Goal: Information Seeking & Learning: Learn about a topic

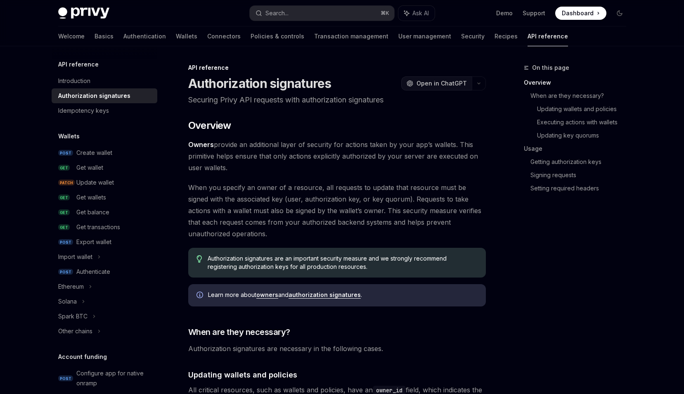
click at [437, 81] on span "Open in ChatGPT" at bounding box center [442, 83] width 50 height 8
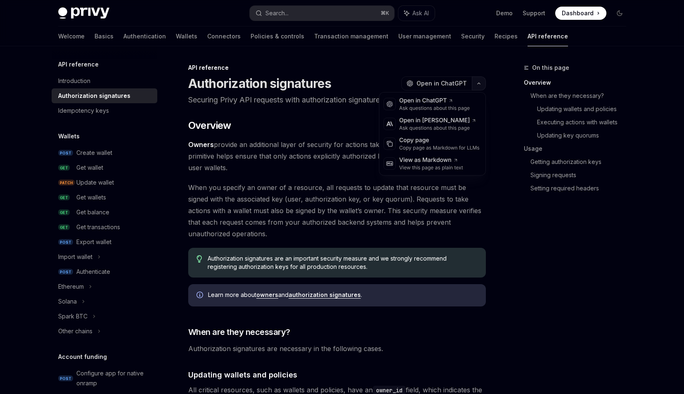
click at [483, 83] on icon "button" at bounding box center [479, 83] width 10 height 3
click at [461, 126] on div "Ask questions about this page" at bounding box center [437, 128] width 77 height 7
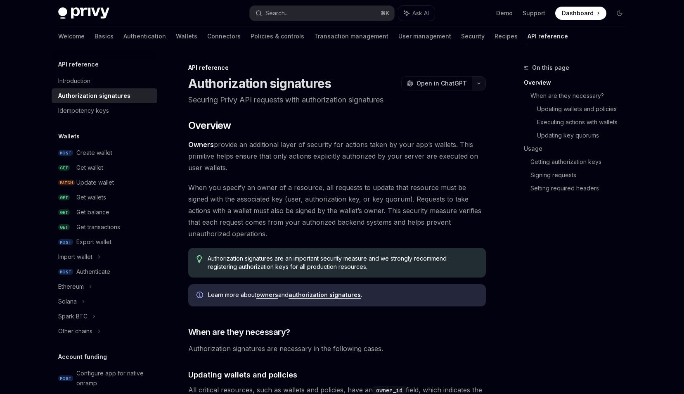
click at [478, 83] on icon "button" at bounding box center [479, 83] width 2 height 1
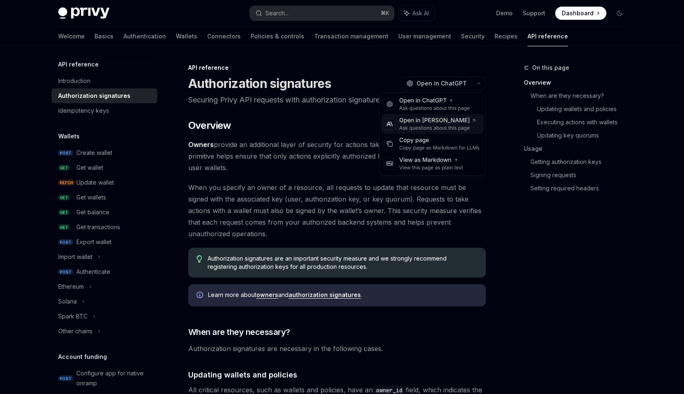
click at [455, 122] on div "Open in [PERSON_NAME]" at bounding box center [437, 120] width 77 height 8
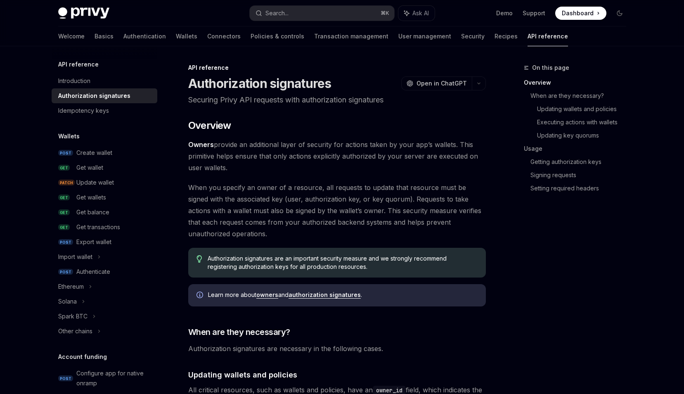
click at [95, 36] on link "Basics" at bounding box center [104, 36] width 19 height 20
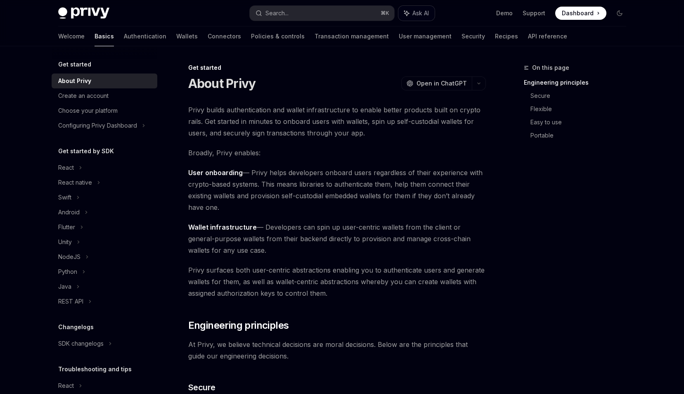
click at [411, 7] on button "Ask AI" at bounding box center [417, 13] width 36 height 15
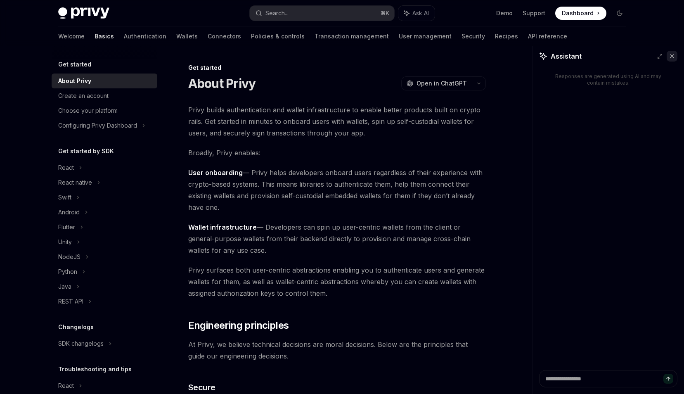
click at [673, 57] on icon at bounding box center [672, 56] width 3 height 3
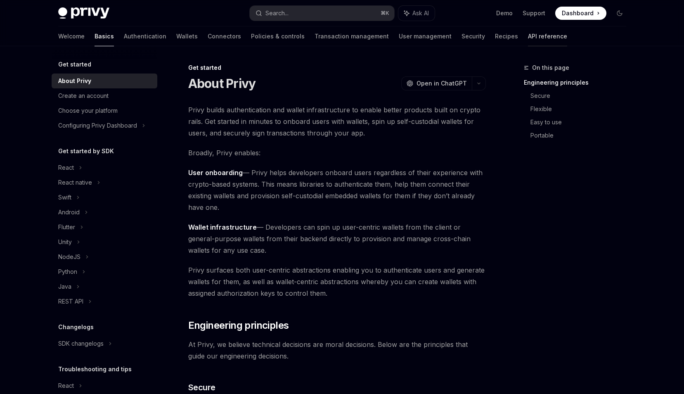
click at [528, 37] on link "API reference" at bounding box center [547, 36] width 39 height 20
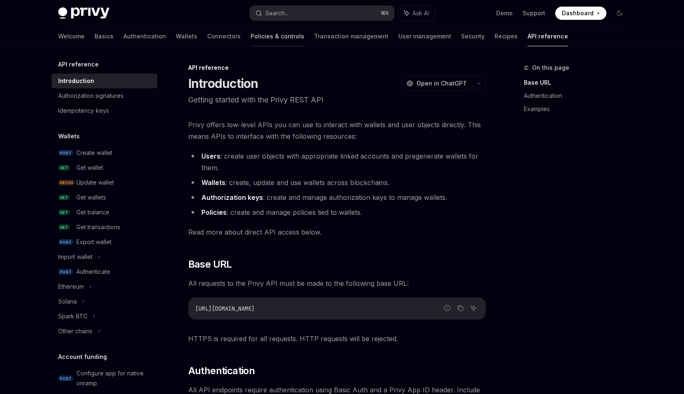
click at [251, 38] on link "Policies & controls" at bounding box center [278, 36] width 54 height 20
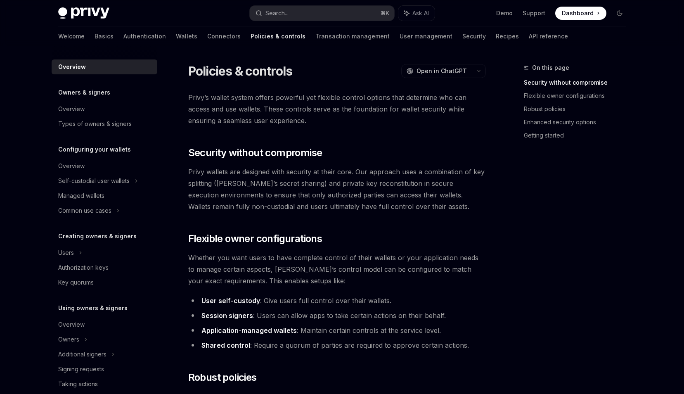
click at [76, 11] on img at bounding box center [83, 13] width 51 height 12
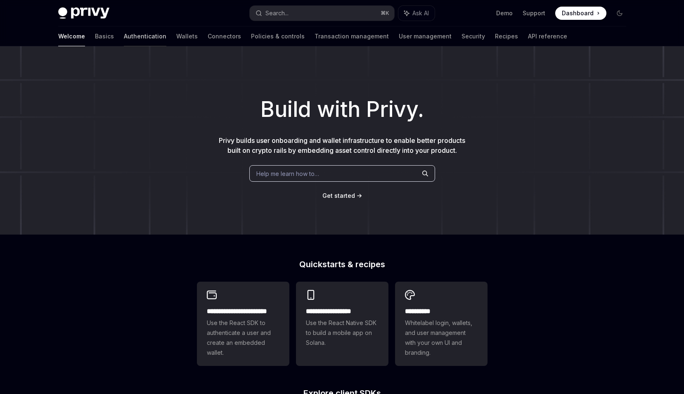
click at [124, 31] on link "Authentication" at bounding box center [145, 36] width 43 height 20
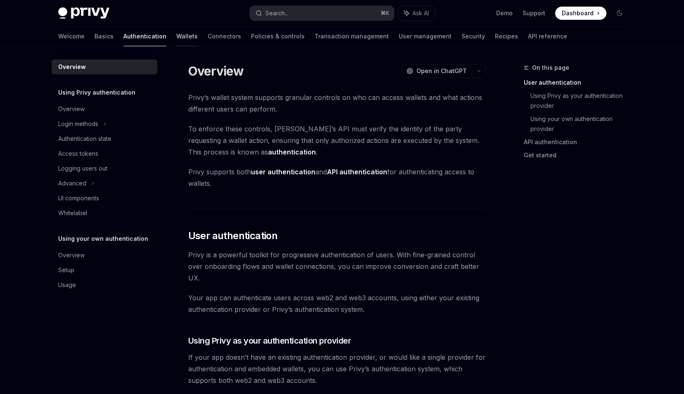
click at [176, 37] on link "Wallets" at bounding box center [186, 36] width 21 height 20
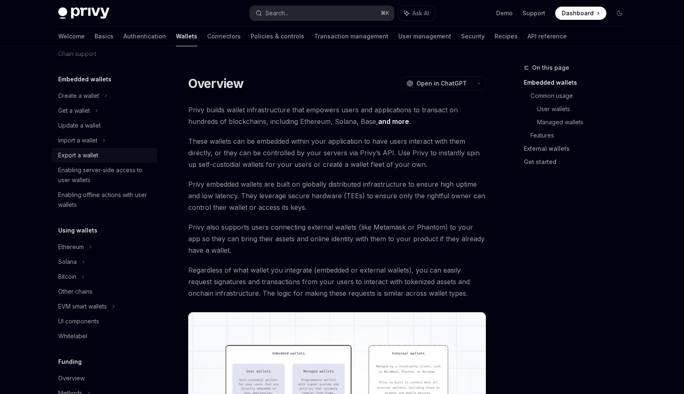
scroll to position [36, 0]
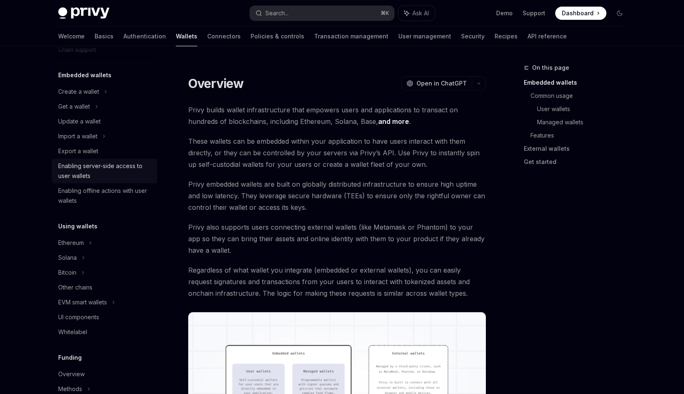
click at [128, 182] on link "Enabling server-side access to user wallets" at bounding box center [105, 171] width 106 height 25
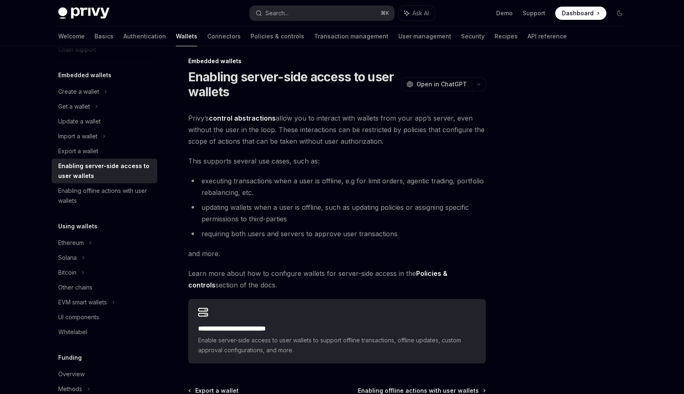
scroll to position [17, 0]
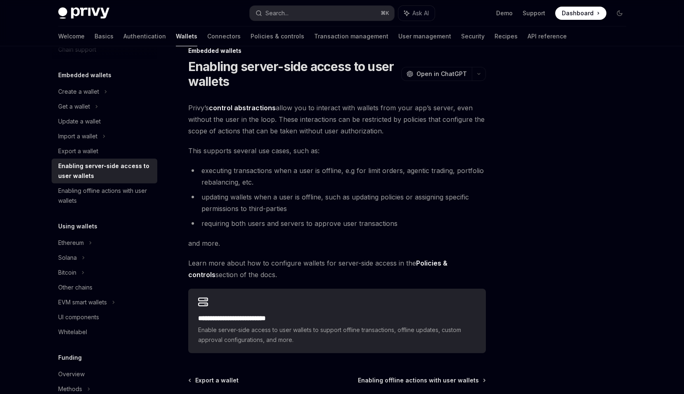
click at [242, 105] on link "control abstractions" at bounding box center [242, 108] width 67 height 9
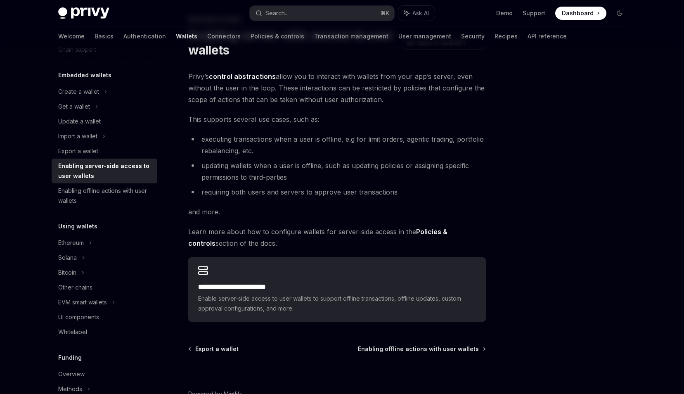
scroll to position [49, 0]
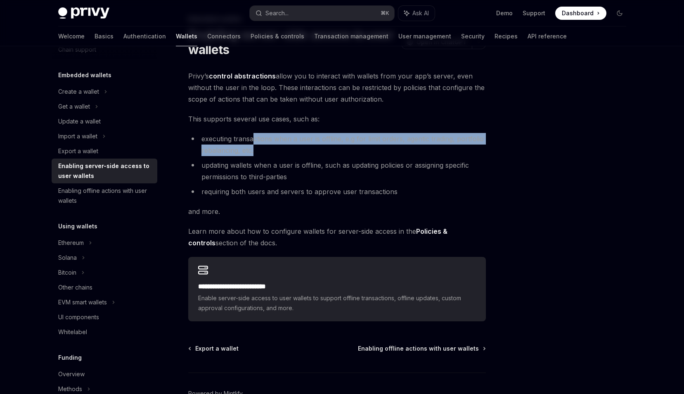
drag, startPoint x: 263, startPoint y: 154, endPoint x: 254, endPoint y: 135, distance: 20.9
click at [254, 135] on li "executing transactions when a user is offline, e.g for limit orders, agentic tr…" at bounding box center [337, 144] width 298 height 23
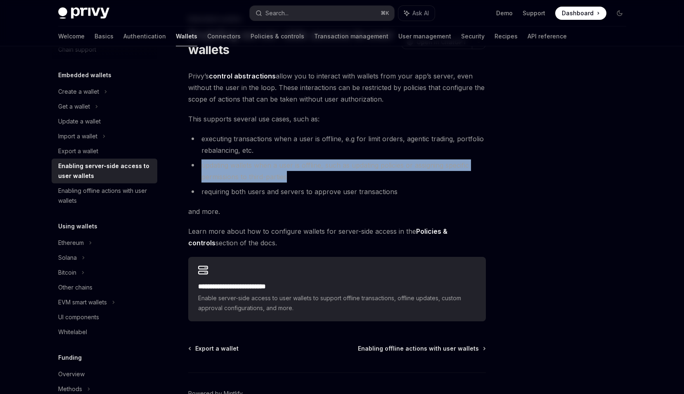
drag, startPoint x: 289, startPoint y: 178, endPoint x: 276, endPoint y: 159, distance: 22.9
click at [276, 159] on ul "executing transactions when a user is offline, e.g for limit orders, agentic tr…" at bounding box center [337, 165] width 298 height 64
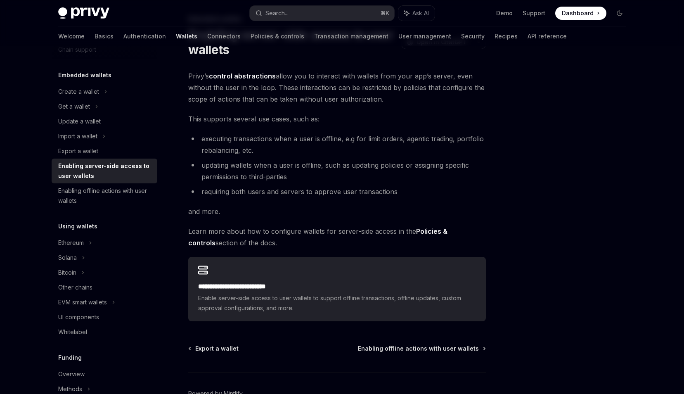
scroll to position [62, 0]
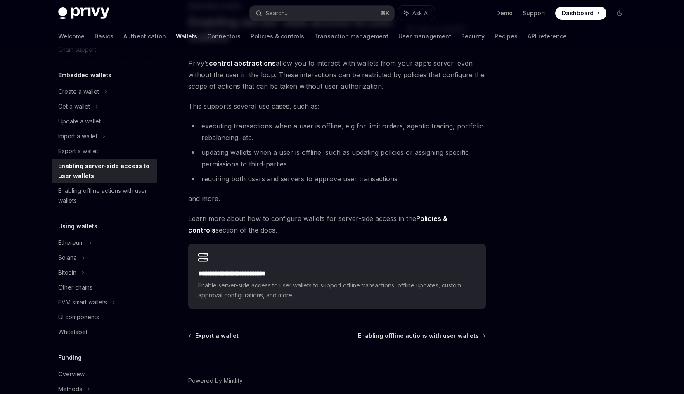
click at [278, 179] on li "requiring both users and servers to approve user transactions" at bounding box center [337, 179] width 298 height 12
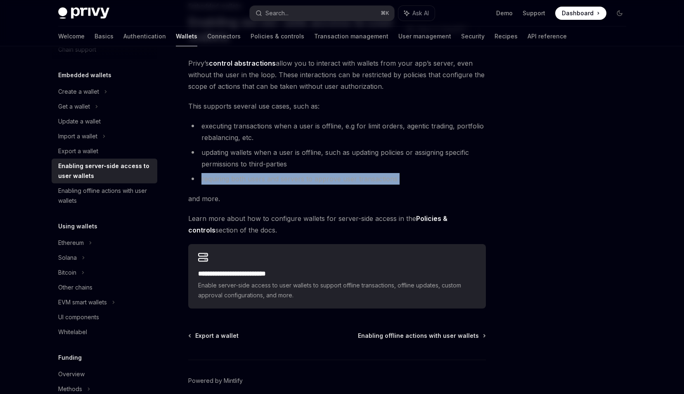
click at [279, 188] on div "**********" at bounding box center [337, 182] width 298 height 251
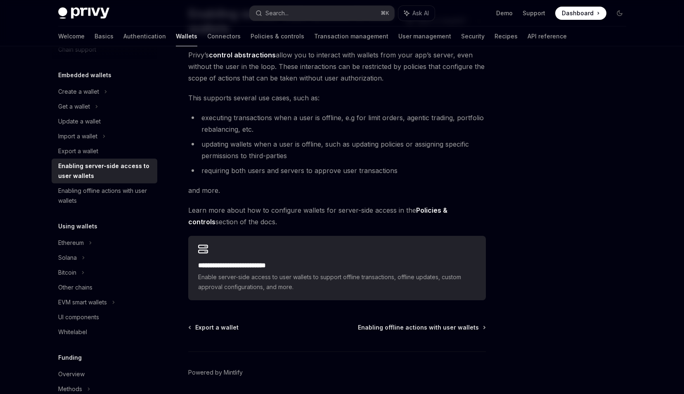
scroll to position [71, 0]
drag, startPoint x: 297, startPoint y: 223, endPoint x: 288, endPoint y: 199, distance: 25.0
click at [288, 199] on div "**********" at bounding box center [337, 173] width 298 height 251
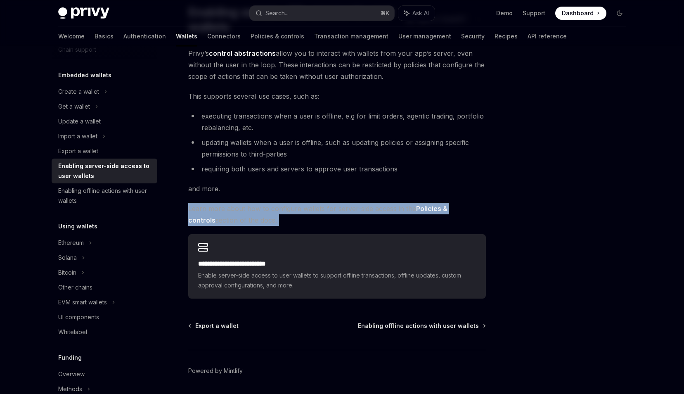
drag, startPoint x: 288, startPoint y: 199, endPoint x: 309, endPoint y: 223, distance: 31.9
click at [311, 225] on div "**********" at bounding box center [337, 173] width 298 height 251
click at [309, 223] on span "Learn more about how to configure wallets for server-side access in the Policie…" at bounding box center [337, 214] width 298 height 23
drag, startPoint x: 328, startPoint y: 232, endPoint x: 309, endPoint y: 179, distance: 56.0
click at [309, 179] on div "**********" at bounding box center [337, 173] width 298 height 251
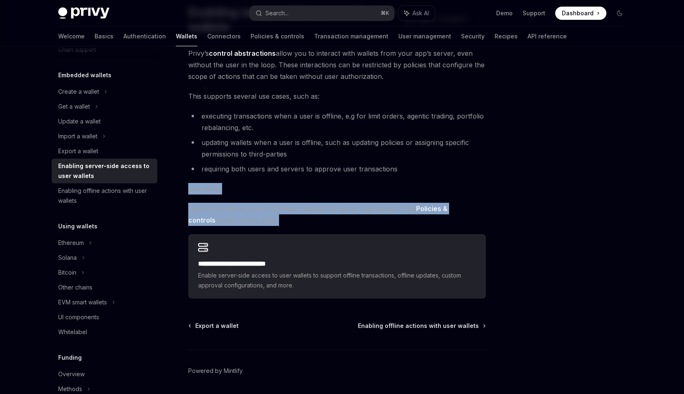
click at [309, 179] on div "**********" at bounding box center [337, 173] width 298 height 251
drag, startPoint x: 309, startPoint y: 179, endPoint x: 337, endPoint y: 218, distance: 48.3
click at [337, 218] on div "**********" at bounding box center [337, 173] width 298 height 251
click at [337, 218] on span "Learn more about how to configure wallets for server-side access in the Policie…" at bounding box center [337, 214] width 298 height 23
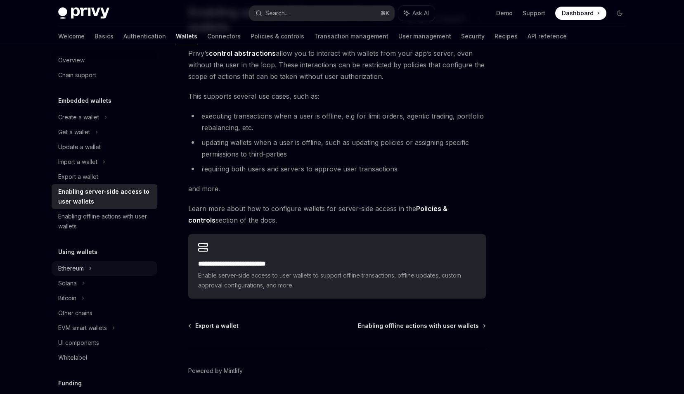
scroll to position [5, 0]
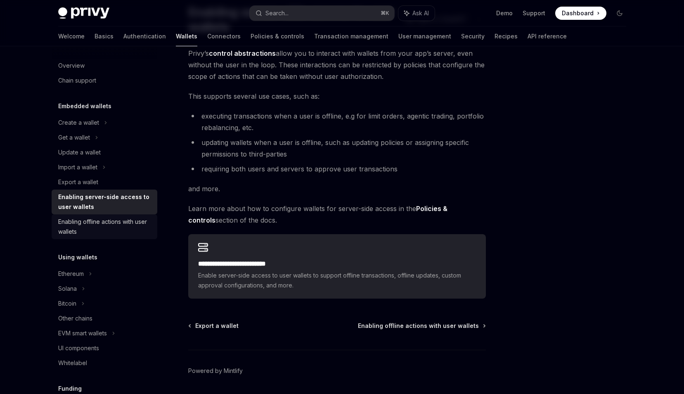
click at [113, 225] on div "Enabling offline actions with user wallets" at bounding box center [105, 227] width 94 height 20
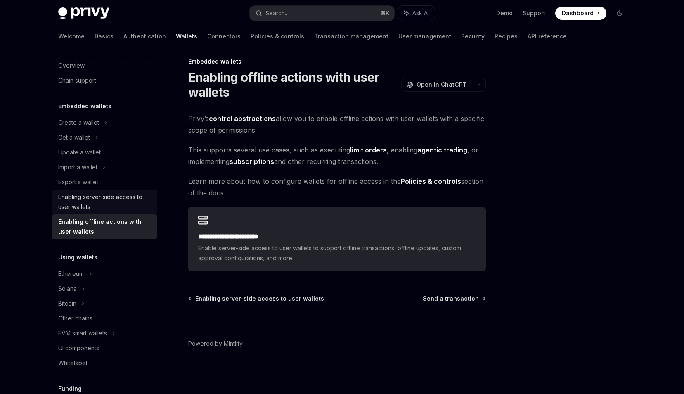
click at [117, 206] on div "Enabling server-side access to user wallets" at bounding box center [105, 202] width 94 height 20
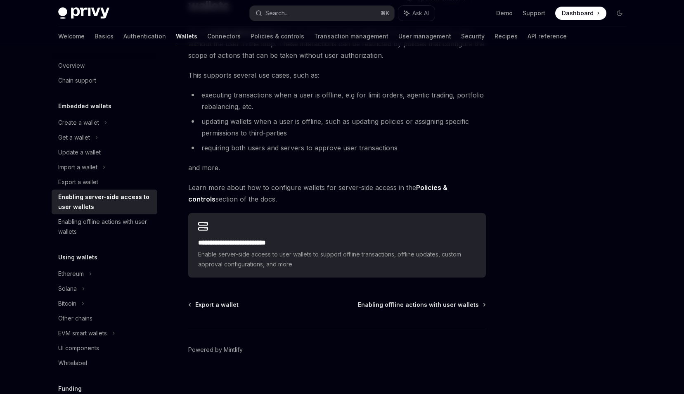
scroll to position [99, 0]
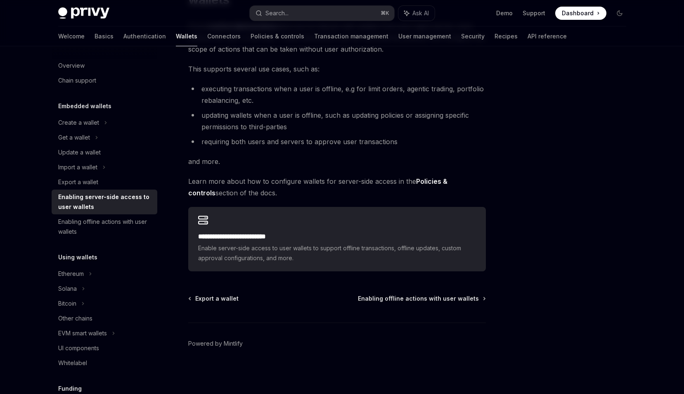
click at [185, 190] on div "**********" at bounding box center [260, 179] width 456 height 430
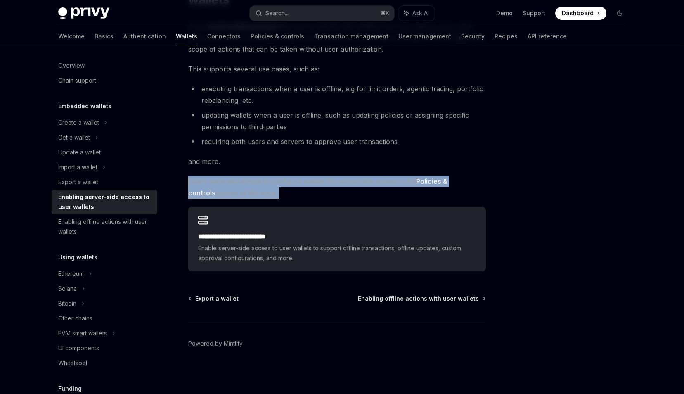
click at [185, 190] on div "**********" at bounding box center [260, 179] width 456 height 430
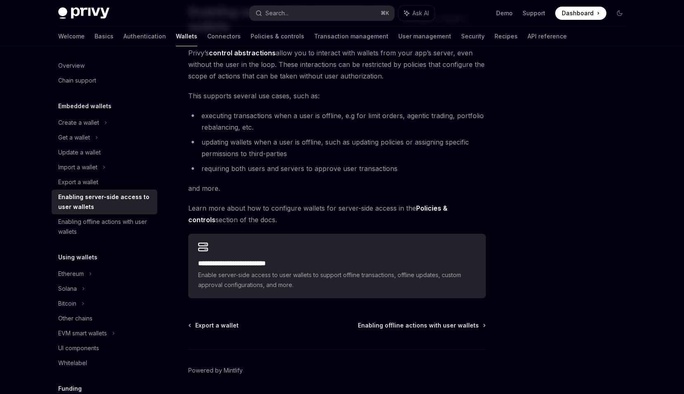
scroll to position [71, 0]
click at [186, 189] on div "**********" at bounding box center [260, 206] width 456 height 430
click at [179, 176] on div "**********" at bounding box center [260, 206] width 456 height 430
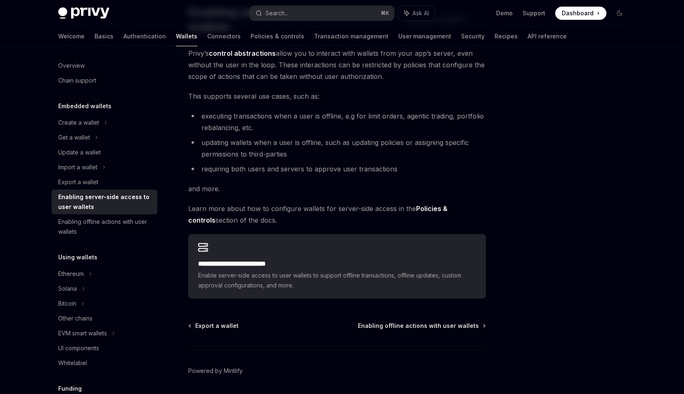
scroll to position [36, 0]
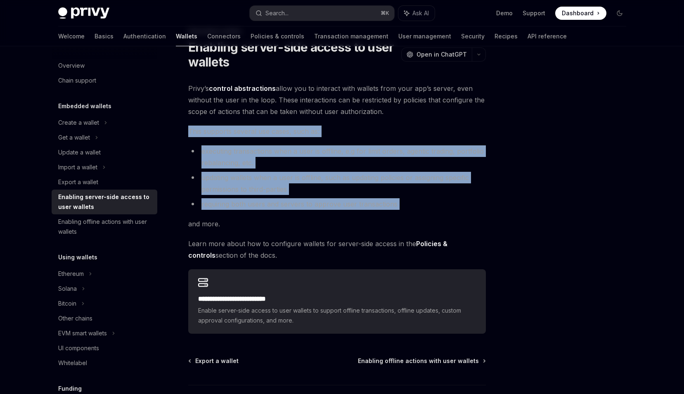
drag, startPoint x: 192, startPoint y: 212, endPoint x: 181, endPoint y: 128, distance: 84.7
click at [181, 128] on div "**********" at bounding box center [260, 241] width 456 height 430
drag, startPoint x: 181, startPoint y: 128, endPoint x: 233, endPoint y: 212, distance: 98.6
click at [233, 212] on div "**********" at bounding box center [260, 241] width 456 height 430
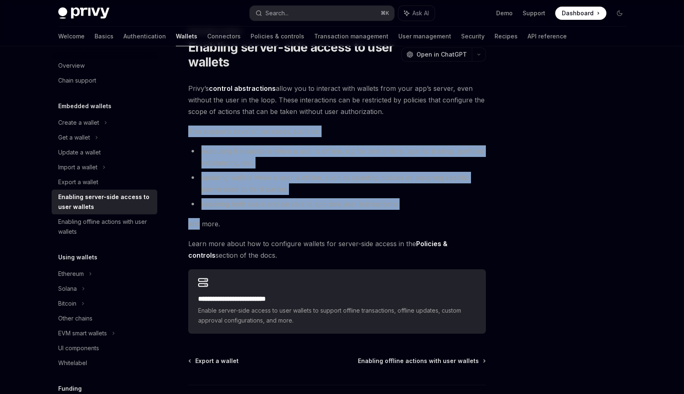
click at [233, 212] on div "**********" at bounding box center [337, 208] width 298 height 251
drag, startPoint x: 233, startPoint y: 212, endPoint x: 187, endPoint y: 131, distance: 92.7
click at [187, 132] on div "**********" at bounding box center [260, 241] width 456 height 430
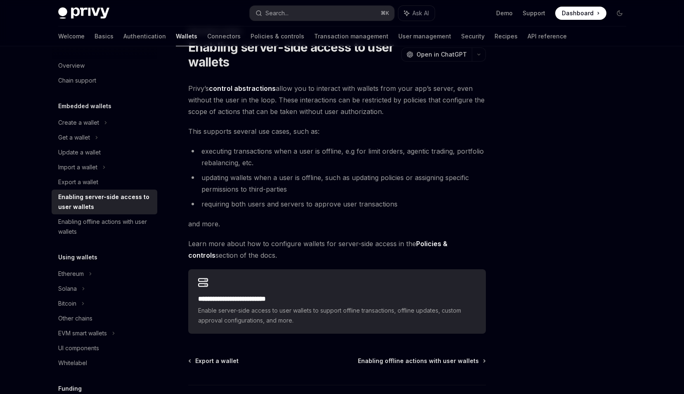
click at [187, 131] on div "**********" at bounding box center [260, 241] width 456 height 430
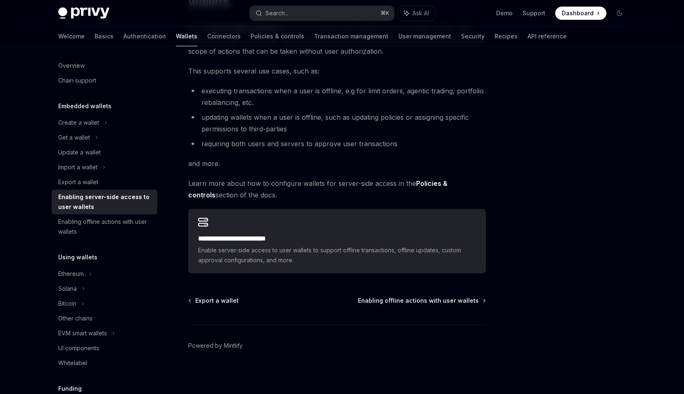
scroll to position [99, 0]
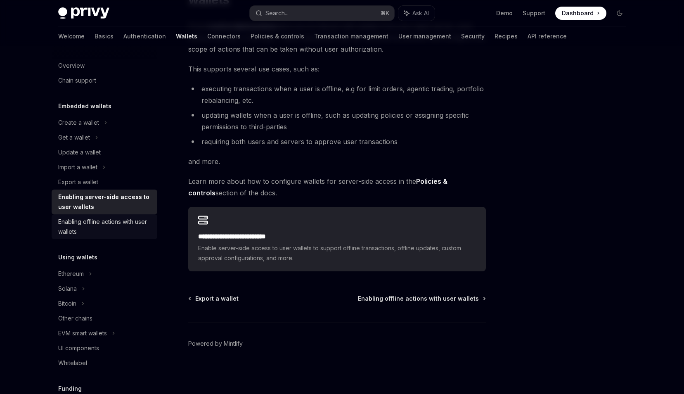
click at [136, 221] on div "Enabling offline actions with user wallets" at bounding box center [105, 227] width 94 height 20
type textarea "*"
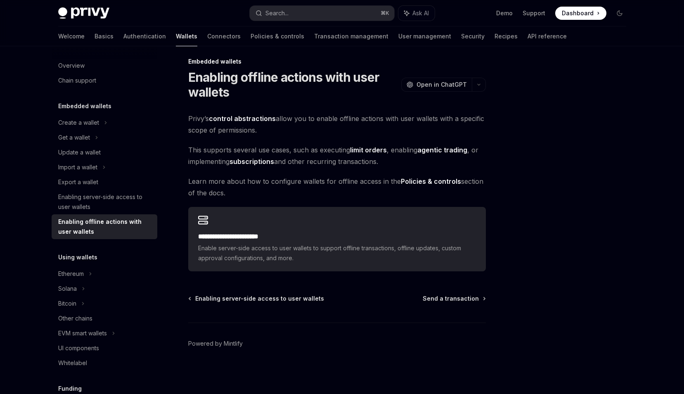
scroll to position [6, 0]
click at [302, 8] on button "Search... ⌘ K" at bounding box center [322, 13] width 145 height 15
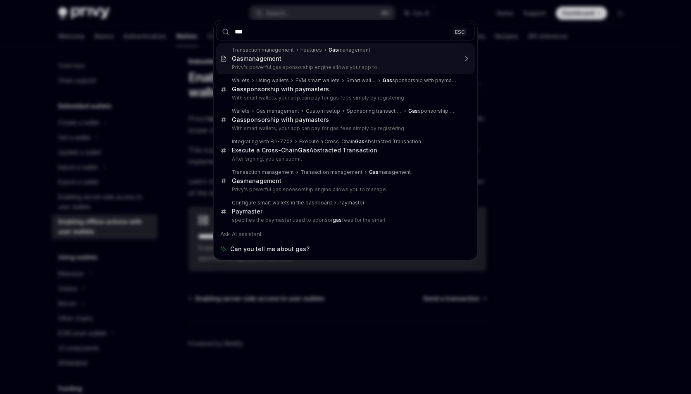
type input "***"
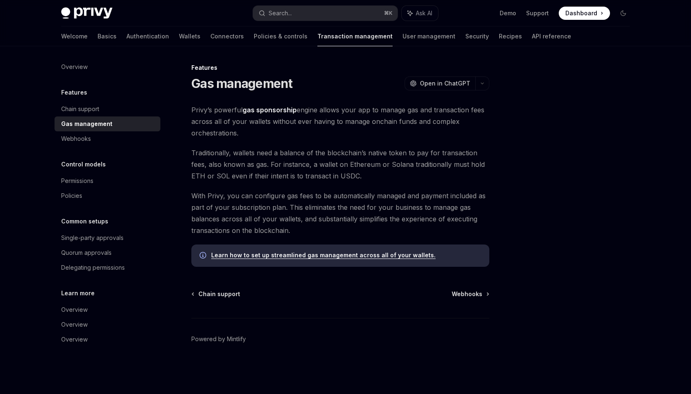
click at [280, 111] on strong "gas sponsorship" at bounding box center [269, 110] width 54 height 8
drag, startPoint x: 281, startPoint y: 134, endPoint x: 281, endPoint y: 96, distance: 38.4
click at [281, 96] on div "Features Gas management OpenAI Open in ChatGPT OpenAI Open in ChatGPT [PERSON_N…" at bounding box center [263, 228] width 456 height 331
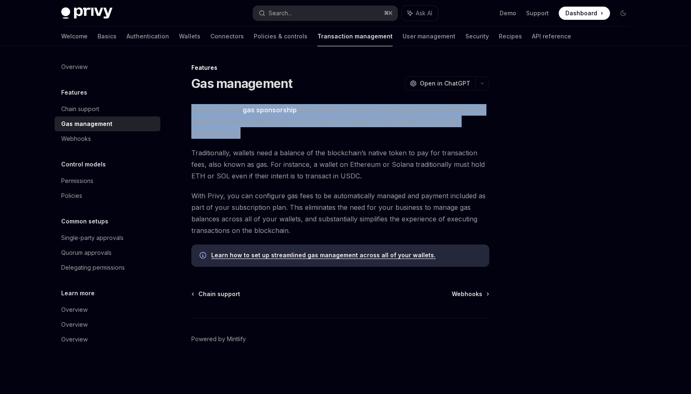
drag, startPoint x: 281, startPoint y: 96, endPoint x: 283, endPoint y: 133, distance: 36.8
click at [283, 133] on div "Features Gas management OpenAI Open in ChatGPT OpenAI Open in ChatGPT [PERSON_N…" at bounding box center [263, 228] width 456 height 331
click at [283, 133] on span "Privy’s powerful gas sponsorship engine allows your app to manage gas and trans…" at bounding box center [340, 121] width 298 height 35
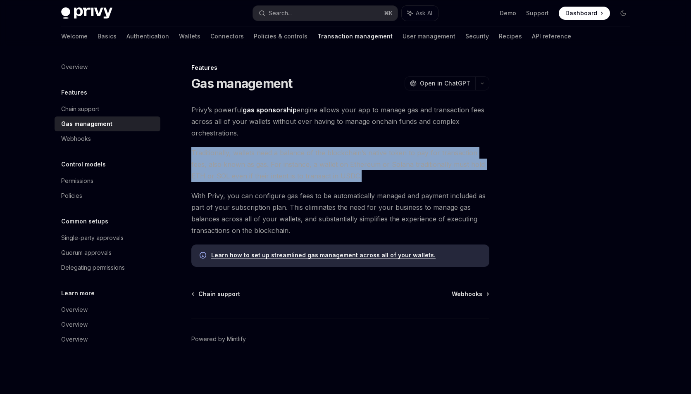
drag, startPoint x: 286, startPoint y: 140, endPoint x: 368, endPoint y: 180, distance: 91.3
click at [368, 180] on div "Privy’s powerful gas sponsorship engine allows your app to manage gas and trans…" at bounding box center [340, 185] width 298 height 163
click at [368, 180] on span "Traditionally, wallets need a balance of the blockchain’s native token to pay f…" at bounding box center [340, 164] width 298 height 35
drag, startPoint x: 368, startPoint y: 180, endPoint x: 360, endPoint y: 142, distance: 39.4
click at [360, 142] on div "Privy’s powerful gas sponsorship engine allows your app to manage gas and trans…" at bounding box center [340, 185] width 298 height 163
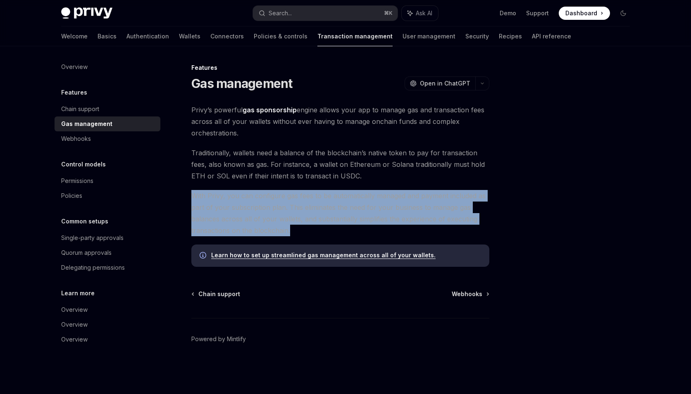
drag, startPoint x: 359, startPoint y: 232, endPoint x: 359, endPoint y: 188, distance: 44.2
click at [359, 188] on div "Privy’s powerful gas sponsorship engine allows your app to manage gas and trans…" at bounding box center [340, 185] width 298 height 163
drag, startPoint x: 359, startPoint y: 188, endPoint x: 389, endPoint y: 237, distance: 57.5
click at [389, 237] on div "Privy’s powerful gas sponsorship engine allows your app to manage gas and trans…" at bounding box center [340, 185] width 298 height 163
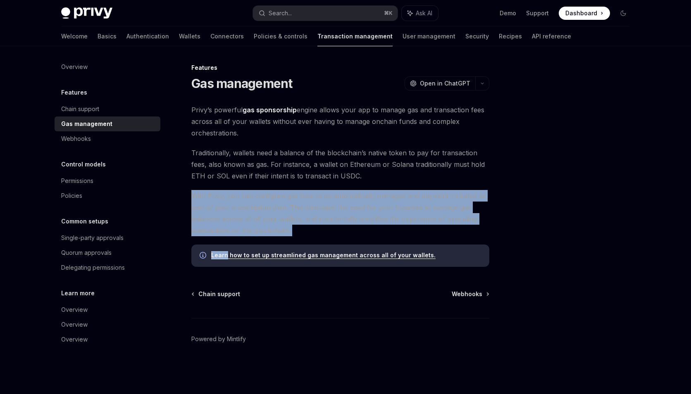
click at [389, 237] on div "Privy’s powerful gas sponsorship engine allows your app to manage gas and trans…" at bounding box center [340, 185] width 298 height 163
drag, startPoint x: 387, startPoint y: 236, endPoint x: 371, endPoint y: 189, distance: 49.4
click at [371, 189] on div "Privy’s powerful gas sponsorship engine allows your app to manage gas and trans…" at bounding box center [340, 185] width 298 height 163
drag, startPoint x: 371, startPoint y: 189, endPoint x: 376, endPoint y: 228, distance: 39.6
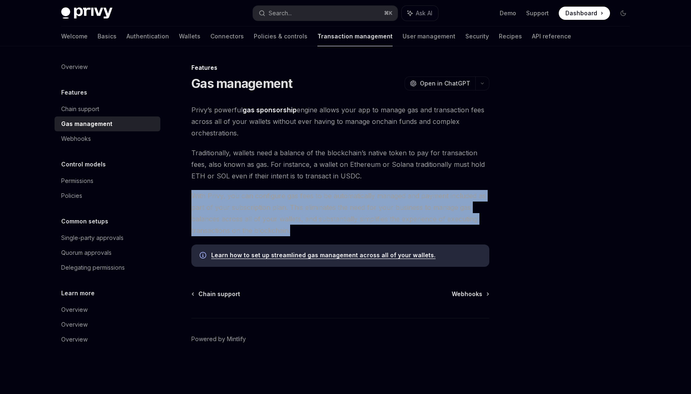
click at [376, 228] on div "Privy’s powerful gas sponsorship engine allows your app to manage gas and trans…" at bounding box center [340, 185] width 298 height 163
click at [376, 228] on span "With Privy, you can configure gas fees to be automatically managed and payment …" at bounding box center [340, 213] width 298 height 46
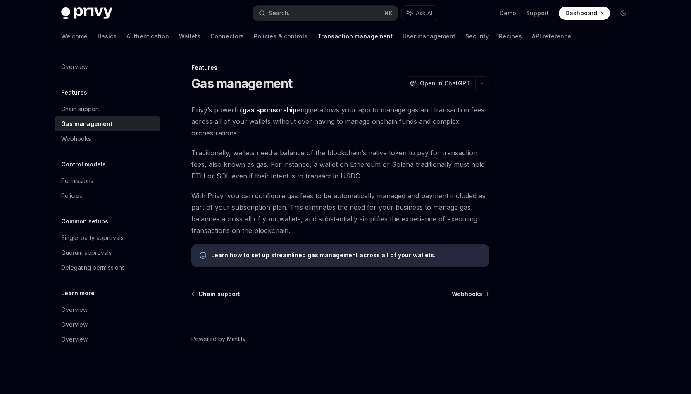
click at [341, 257] on link "Learn how to set up streamlined gas management across all of your wallets." at bounding box center [323, 255] width 224 height 7
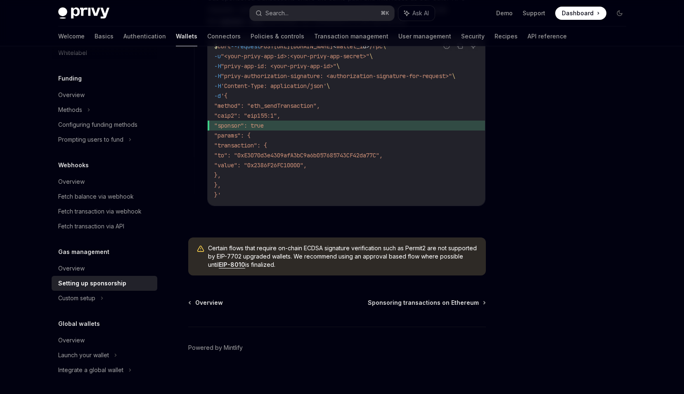
scroll to position [618, 0]
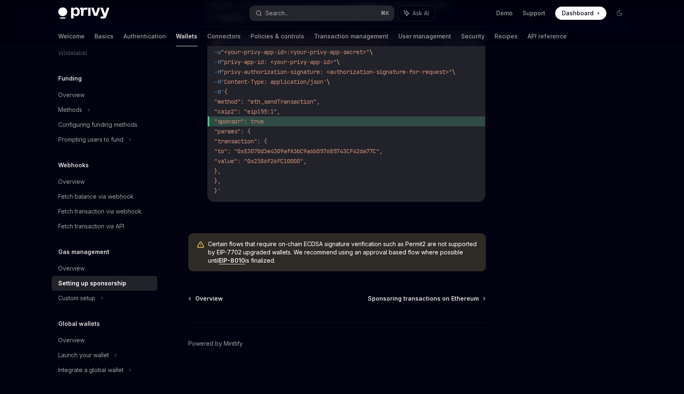
drag, startPoint x: 339, startPoint y: 260, endPoint x: 328, endPoint y: 237, distance: 25.5
click at [328, 237] on div "Certain flows that require on-chain ECDSA signature verification such as Permit…" at bounding box center [337, 252] width 298 height 38
drag, startPoint x: 329, startPoint y: 260, endPoint x: 330, endPoint y: 238, distance: 21.9
click at [330, 238] on div "Certain flows that require on-chain ECDSA signature verification such as Permit…" at bounding box center [337, 252] width 298 height 38
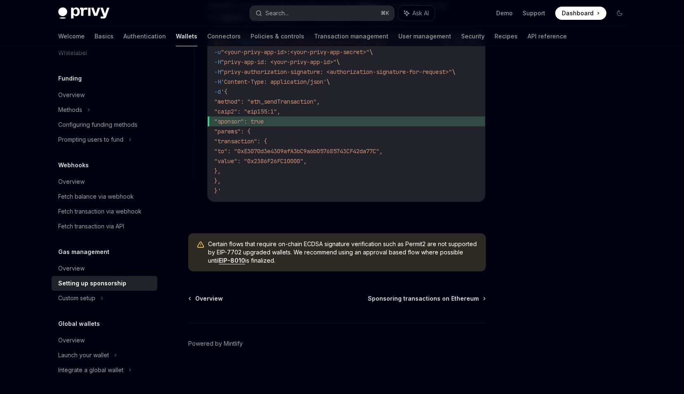
click at [327, 262] on span "Certain flows that require on-chain ECDSA signature verification such as Permit…" at bounding box center [343, 252] width 270 height 25
click at [245, 261] on link "EIP-8010" at bounding box center [232, 260] width 26 height 7
drag, startPoint x: 318, startPoint y: 259, endPoint x: 322, endPoint y: 235, distance: 23.5
click at [322, 235] on div "Certain flows that require on-chain ECDSA signature verification such as Permit…" at bounding box center [337, 252] width 298 height 38
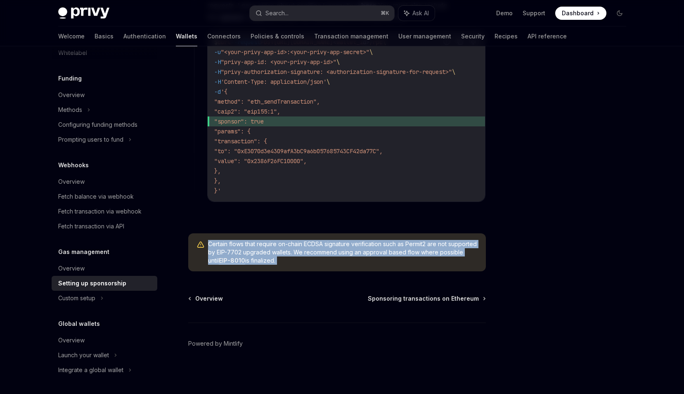
drag, startPoint x: 322, startPoint y: 235, endPoint x: 330, endPoint y: 259, distance: 25.1
click at [330, 259] on div "Certain flows that require on-chain ECDSA signature verification such as Permit…" at bounding box center [337, 252] width 298 height 38
click at [330, 259] on span "Certain flows that require on-chain ECDSA signature verification such as Permit…" at bounding box center [343, 252] width 270 height 25
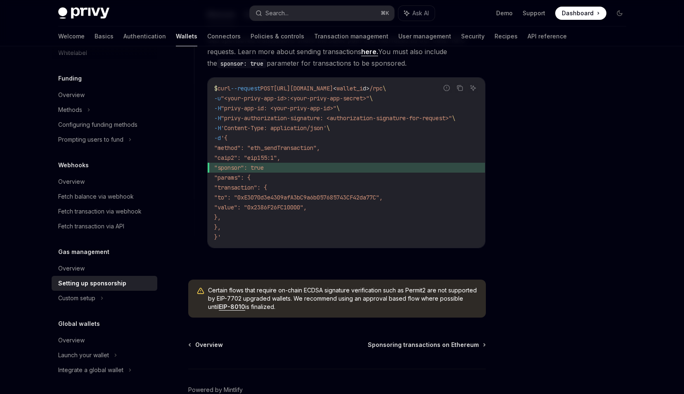
scroll to position [564, 0]
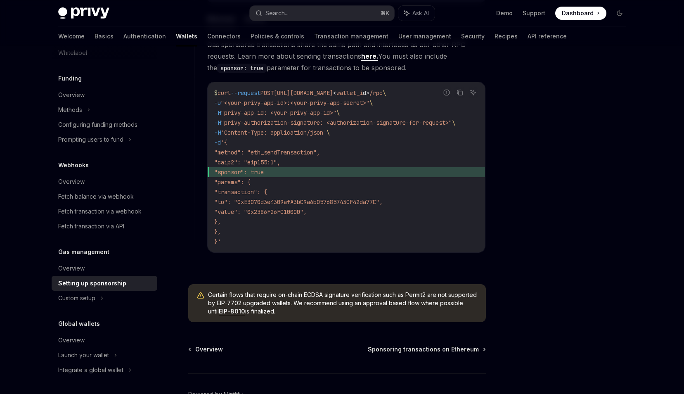
drag, startPoint x: 392, startPoint y: 322, endPoint x: 392, endPoint y: 280, distance: 42.1
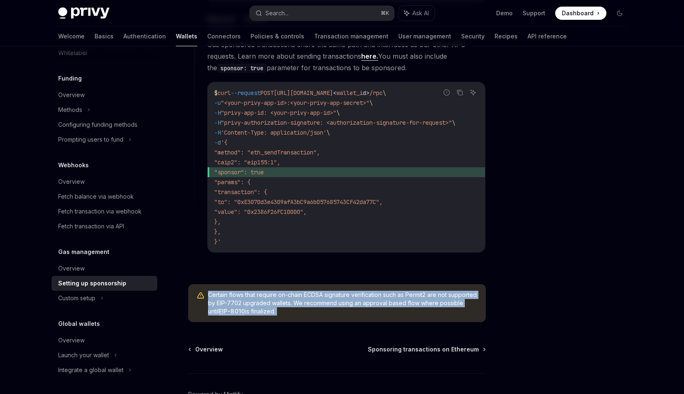
drag, startPoint x: 392, startPoint y: 280, endPoint x: 401, endPoint y: 318, distance: 39.1
click at [401, 316] on span "Certain flows that require on-chain ECDSA signature verification such as Permit…" at bounding box center [343, 303] width 270 height 25
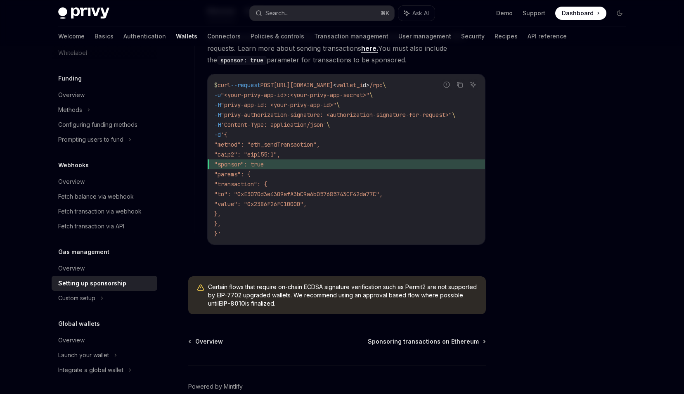
scroll to position [573, 0]
drag, startPoint x: 394, startPoint y: 311, endPoint x: 370, endPoint y: 280, distance: 39.2
click at [370, 280] on div "Certain flows that require on-chain ECDSA signature verification such as Permit…" at bounding box center [337, 294] width 298 height 38
copy span "Certain flows that require on-chain ECDSA signature verification such as Permit…"
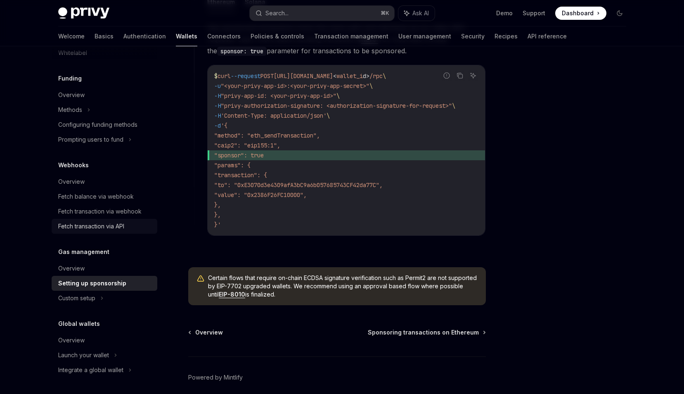
scroll to position [586, 0]
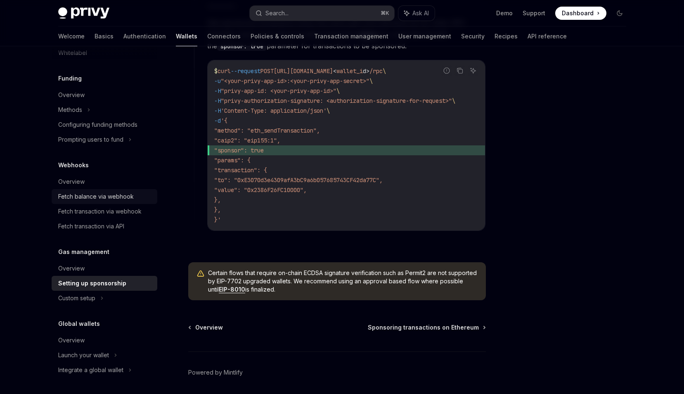
click at [125, 200] on div "Fetch balance via webhook" at bounding box center [96, 197] width 76 height 10
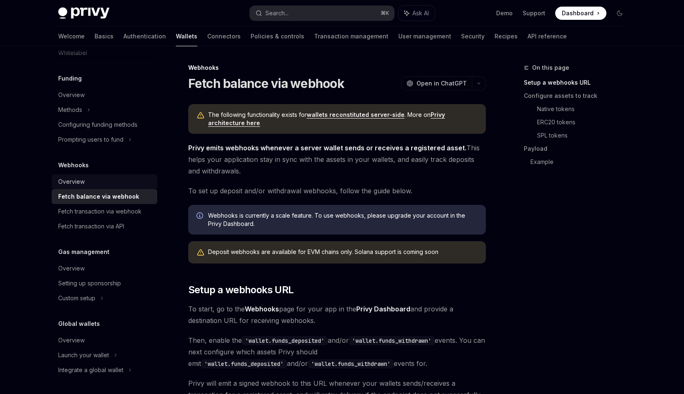
click at [119, 183] on div "Overview" at bounding box center [105, 182] width 94 height 10
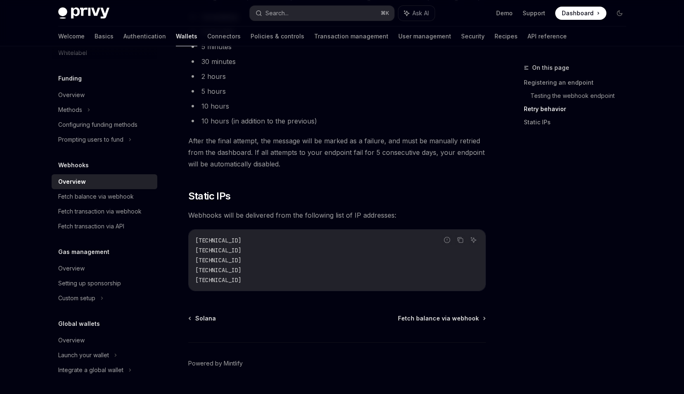
scroll to position [819, 0]
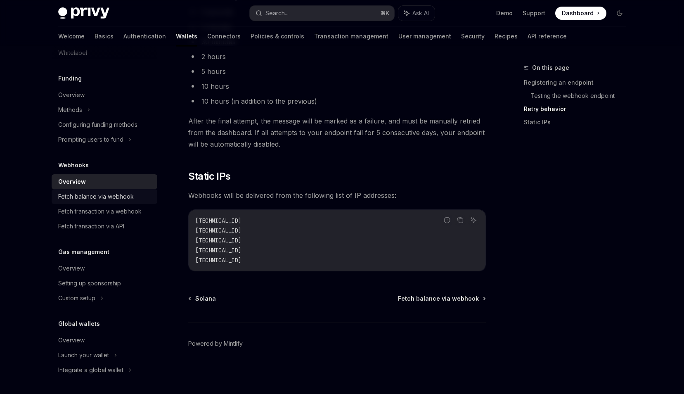
click at [136, 197] on div "Fetch balance via webhook" at bounding box center [105, 197] width 94 height 10
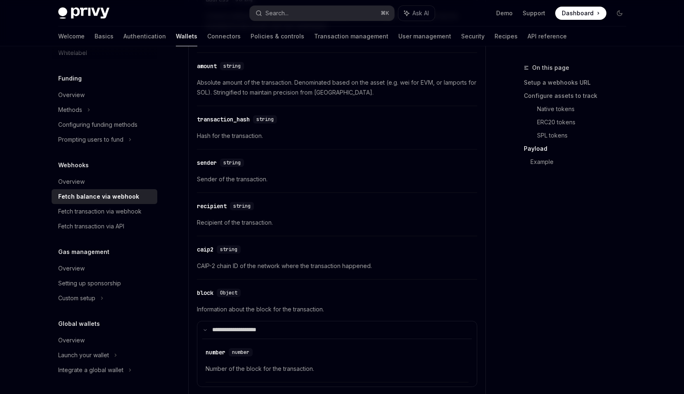
scroll to position [1039, 0]
click at [122, 295] on div "Custom setup" at bounding box center [105, 298] width 106 height 15
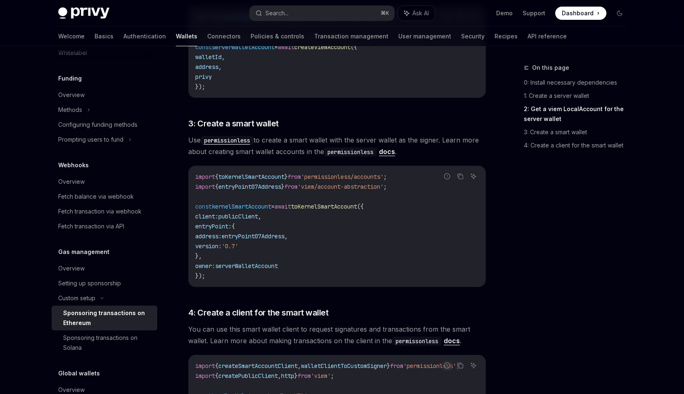
scroll to position [673, 0]
click at [121, 281] on div "Setting up sponsorship" at bounding box center [105, 283] width 94 height 10
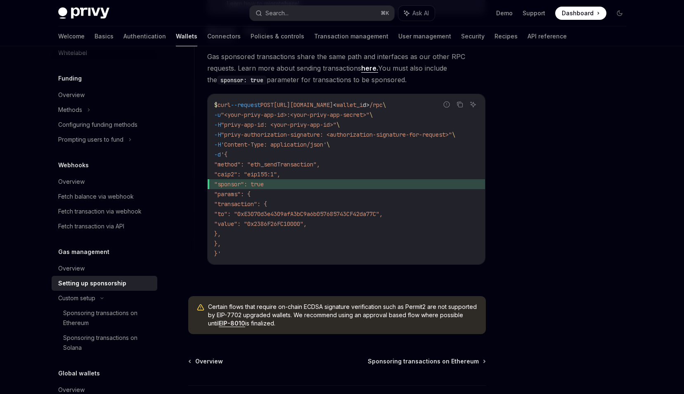
scroll to position [618, 0]
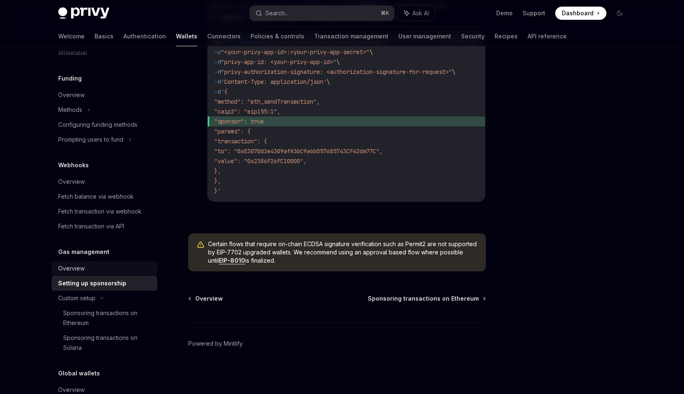
click at [111, 269] on div "Overview" at bounding box center [105, 269] width 94 height 10
type textarea "*"
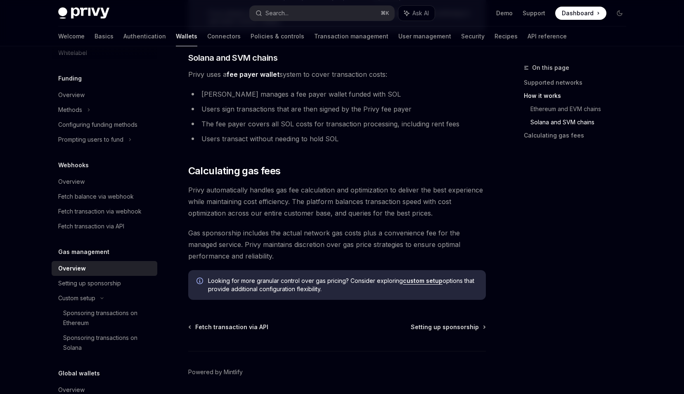
scroll to position [551, 0]
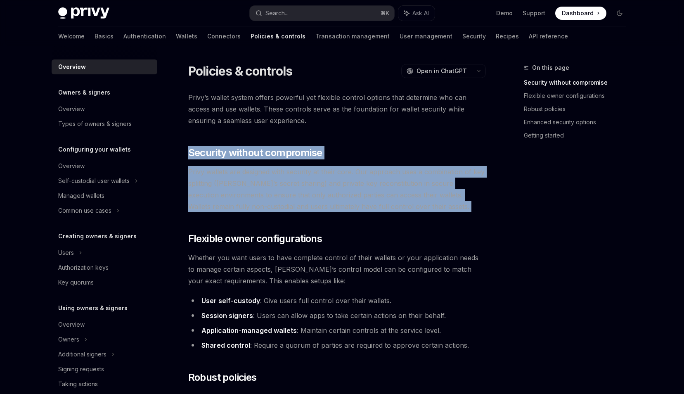
drag, startPoint x: 447, startPoint y: 212, endPoint x: 450, endPoint y: 135, distance: 77.3
drag, startPoint x: 450, startPoint y: 135, endPoint x: 460, endPoint y: 205, distance: 71.0
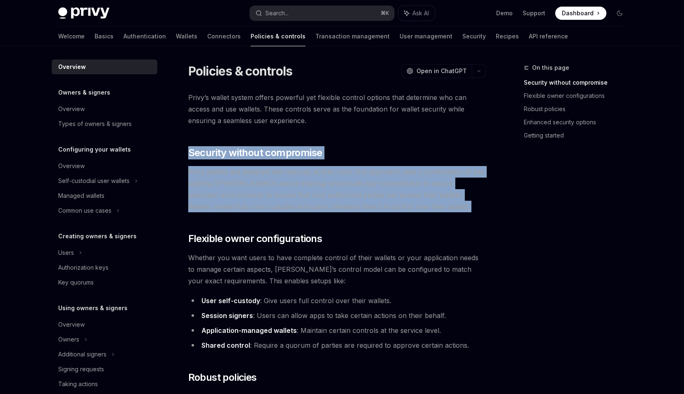
click at [460, 205] on span "Privy wallets are designed with security at their core. Our approach uses a com…" at bounding box center [337, 189] width 298 height 46
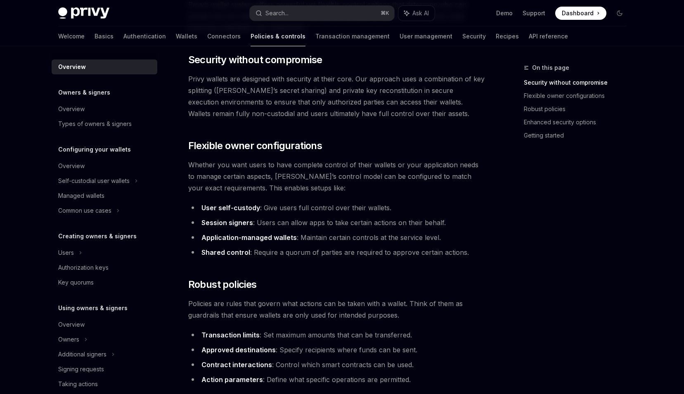
scroll to position [96, 0]
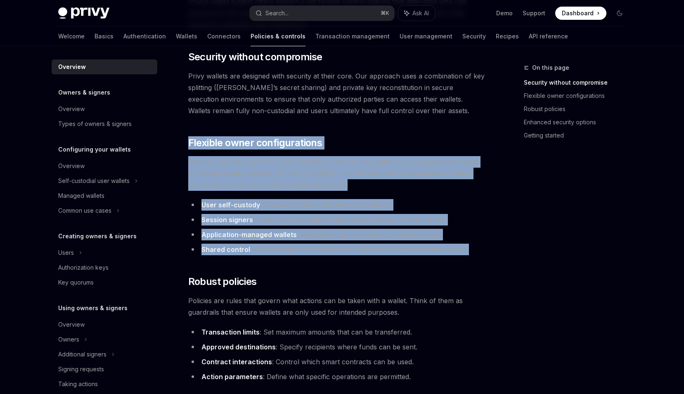
drag, startPoint x: 468, startPoint y: 250, endPoint x: 425, endPoint y: 125, distance: 132.9
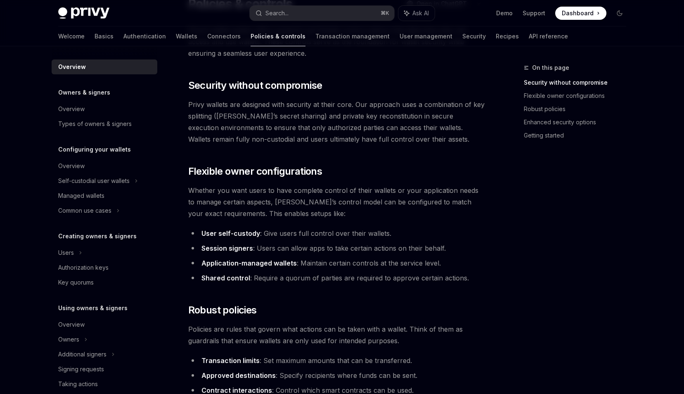
scroll to position [0, 0]
